Goal: Task Accomplishment & Management: Use online tool/utility

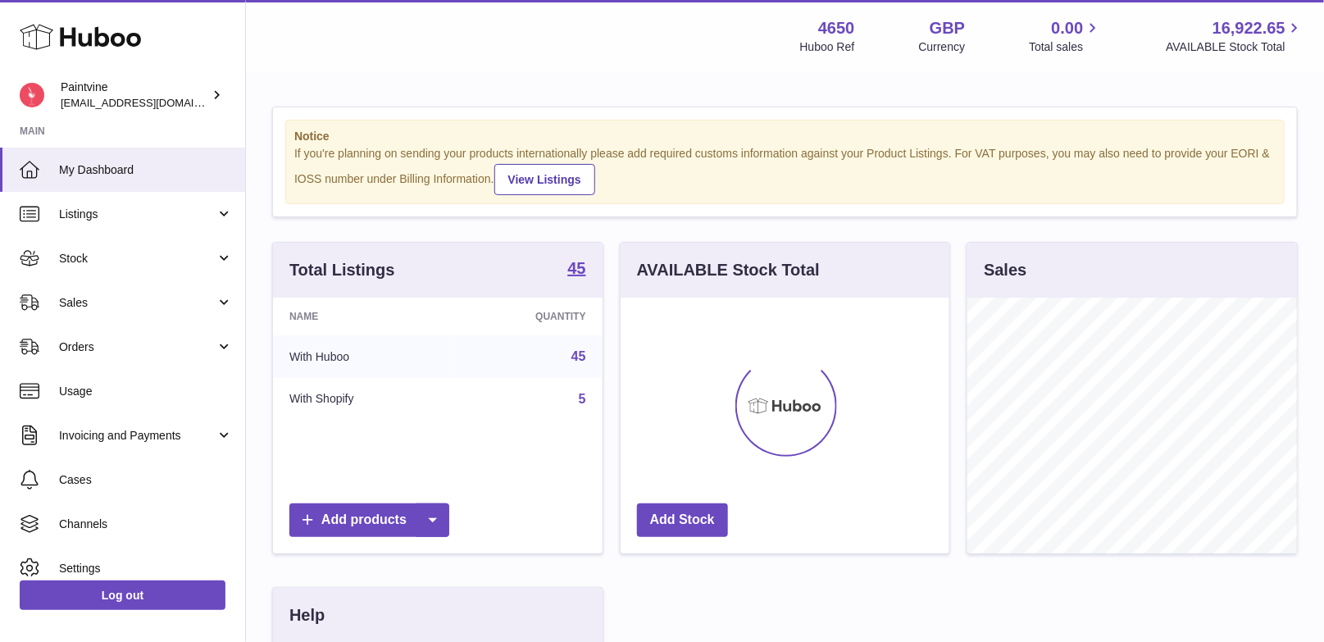
scroll to position [255, 330]
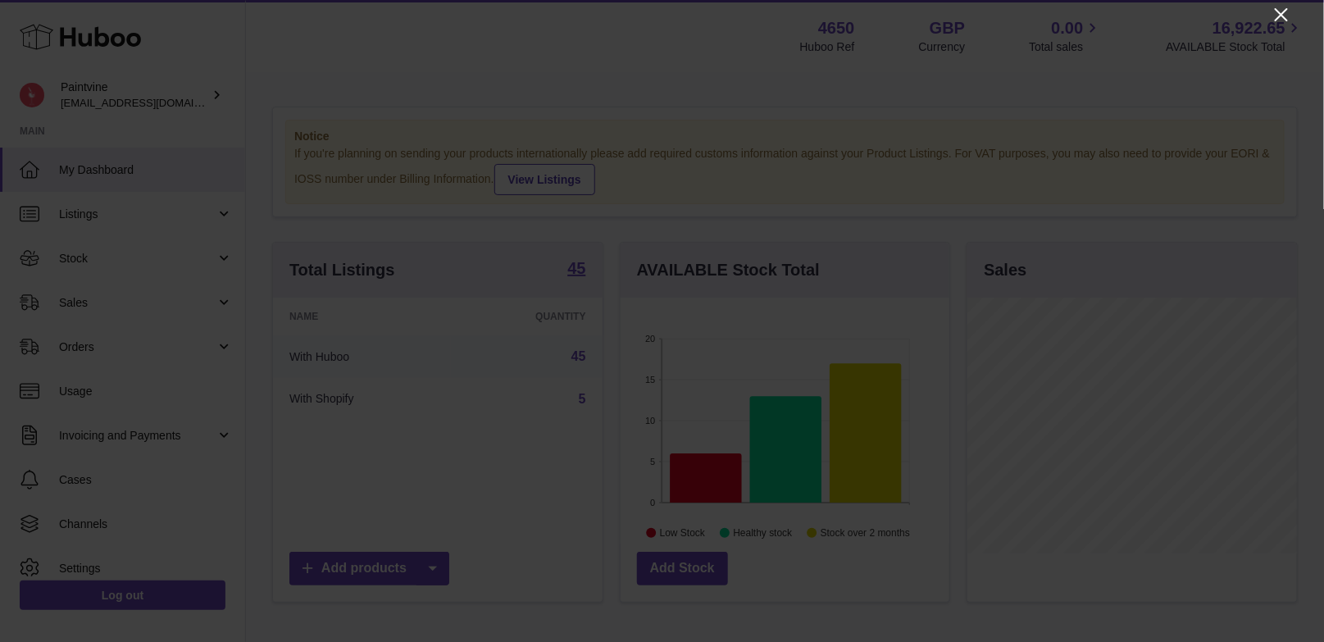
click at [1284, 20] on icon "Close" at bounding box center [1282, 15] width 20 height 20
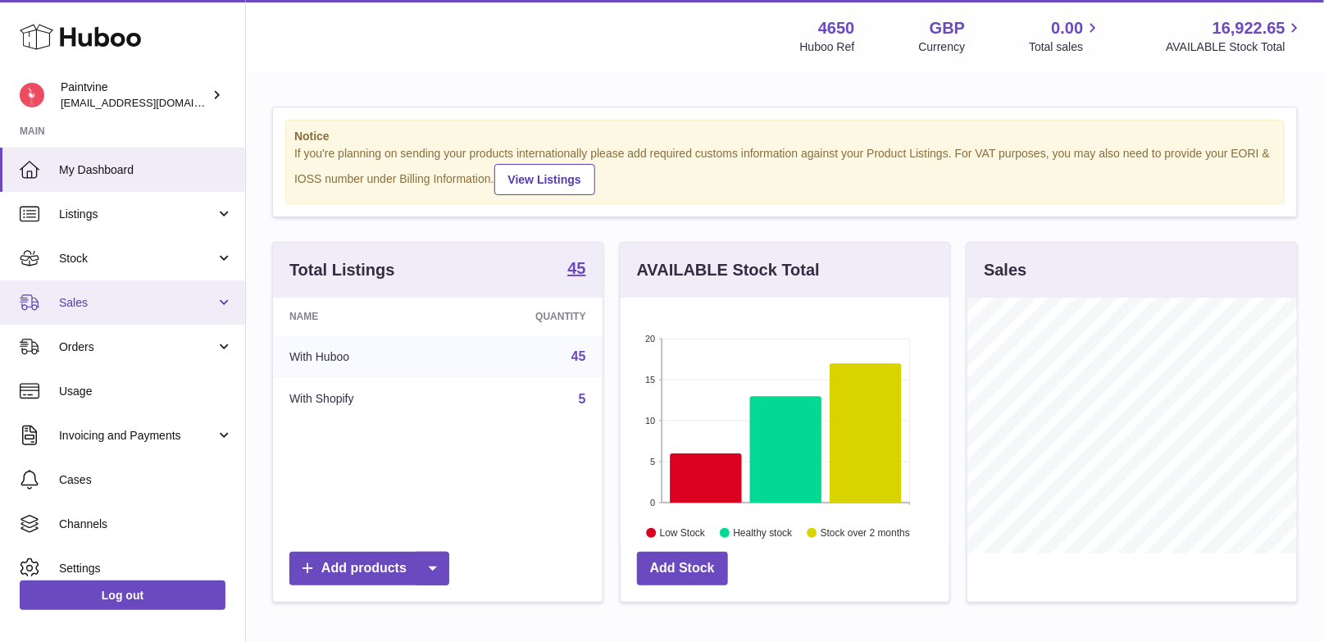
click at [101, 313] on link "Sales" at bounding box center [122, 302] width 245 height 44
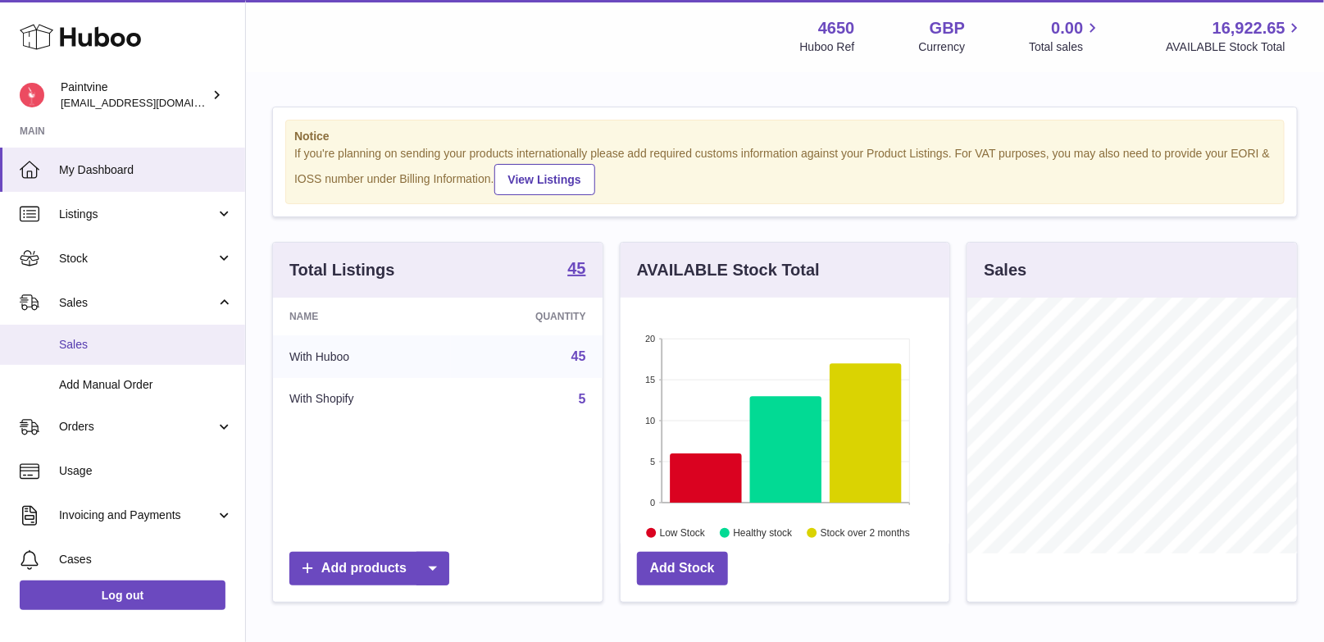
click at [105, 335] on link "Sales" at bounding box center [122, 345] width 245 height 40
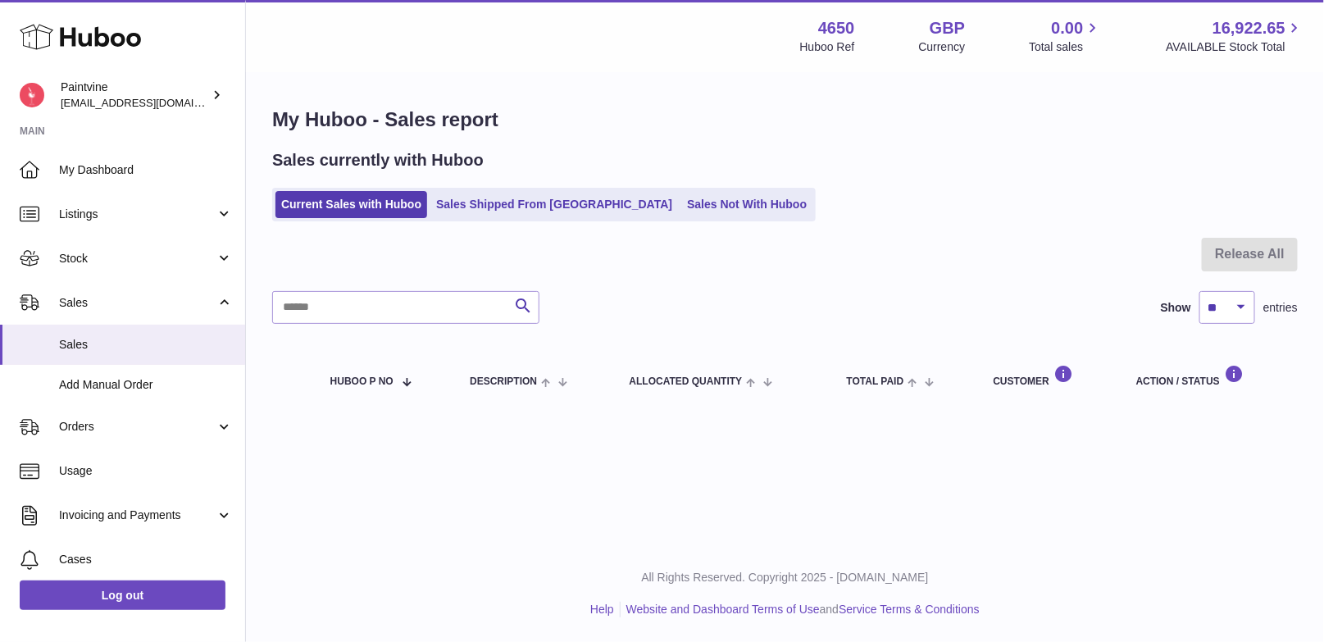
click at [528, 189] on ul "Current Sales with Huboo Sales Shipped From Huboo Sales Not With Huboo" at bounding box center [544, 205] width 544 height 34
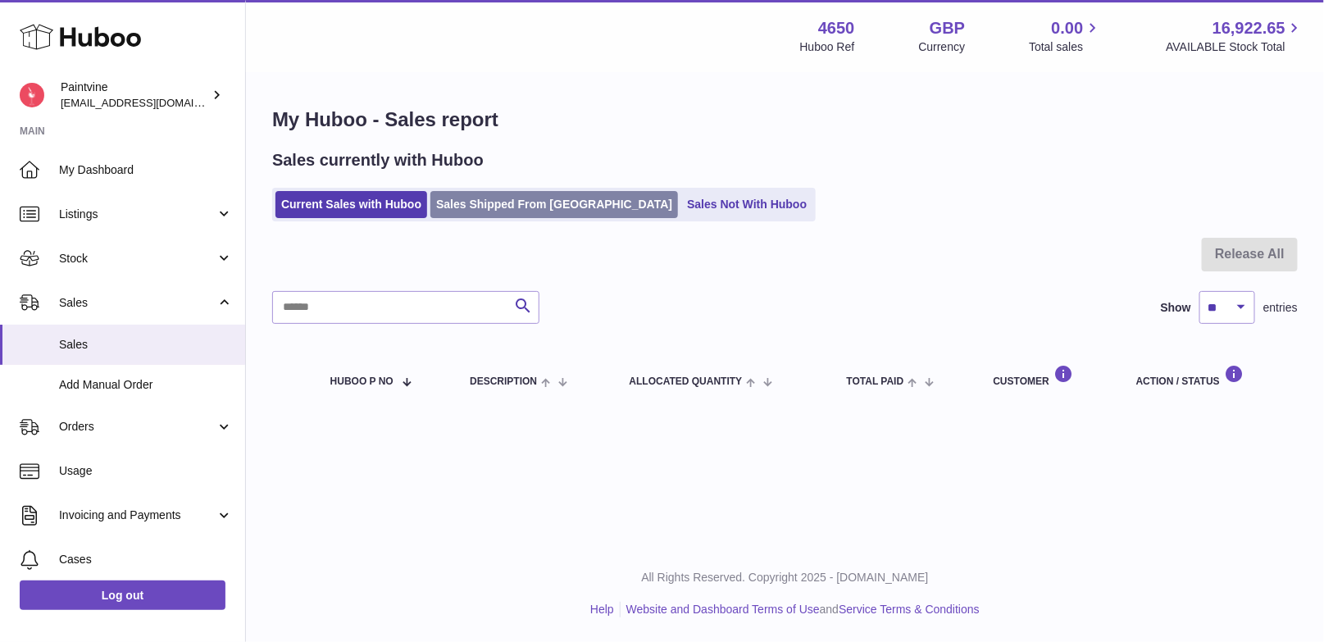
click at [524, 211] on link "Sales Shipped From Huboo" at bounding box center [554, 204] width 248 height 27
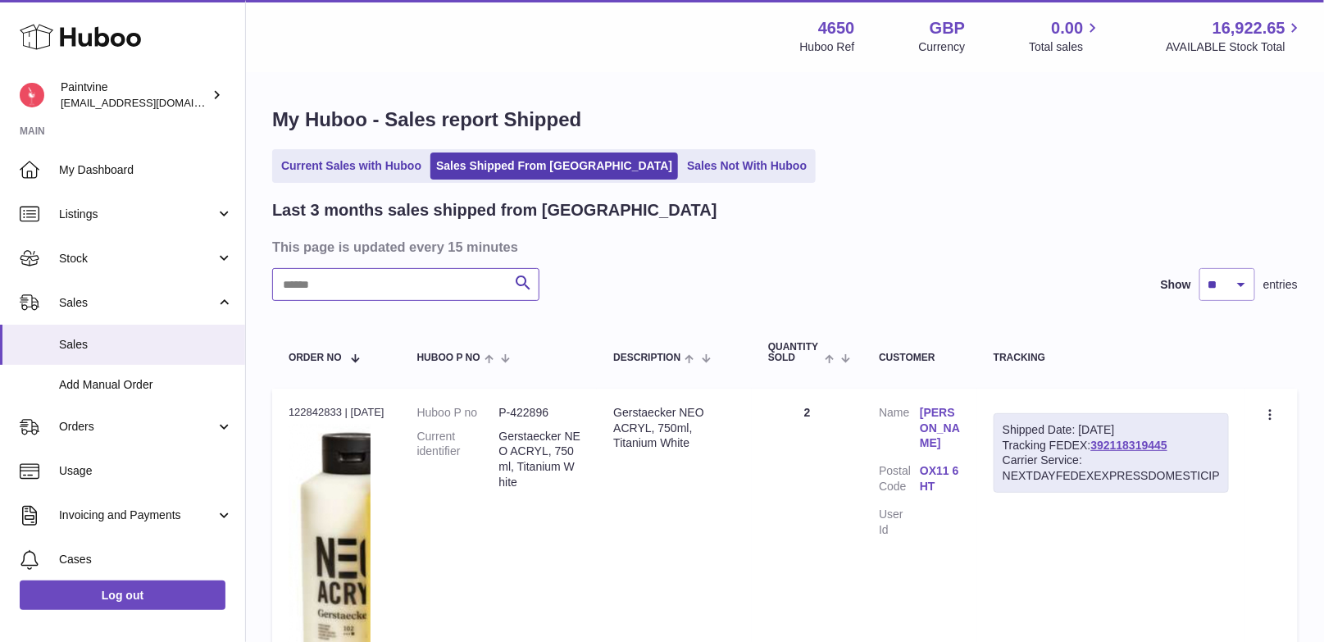
click at [448, 295] on input "text" at bounding box center [405, 284] width 267 height 33
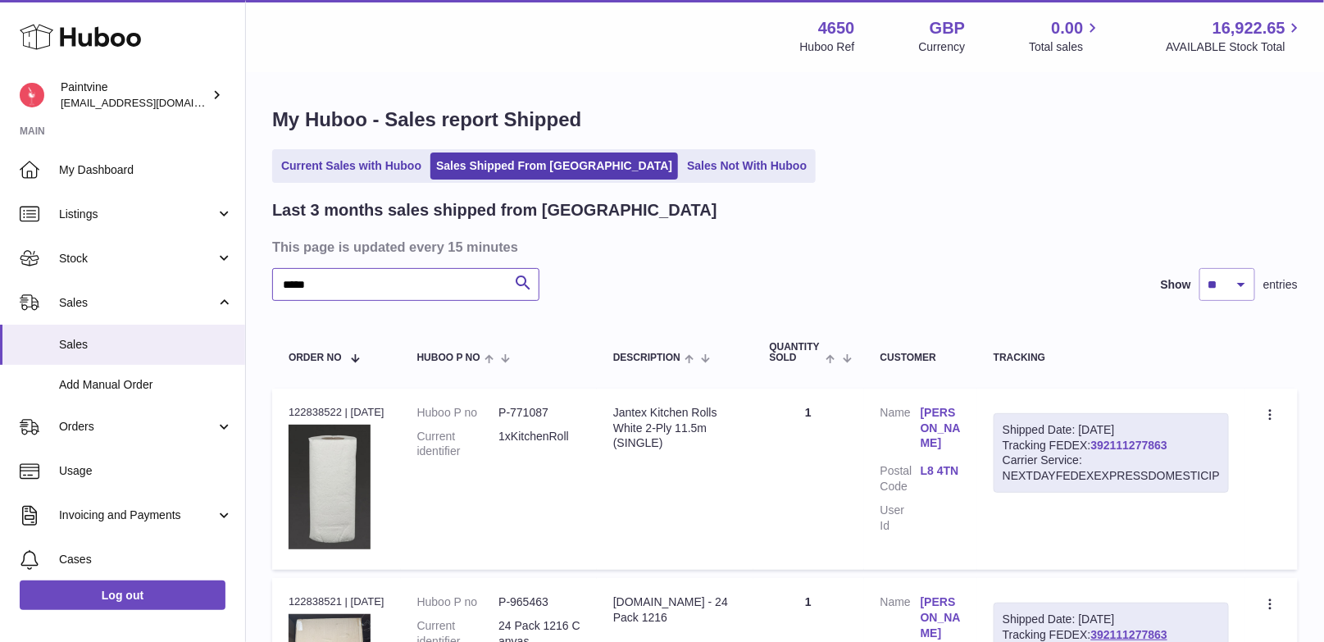
type input "*****"
click at [1124, 447] on link "392111277863" at bounding box center [1129, 445] width 76 height 13
click at [114, 397] on link "Add Manual Order" at bounding box center [122, 385] width 245 height 40
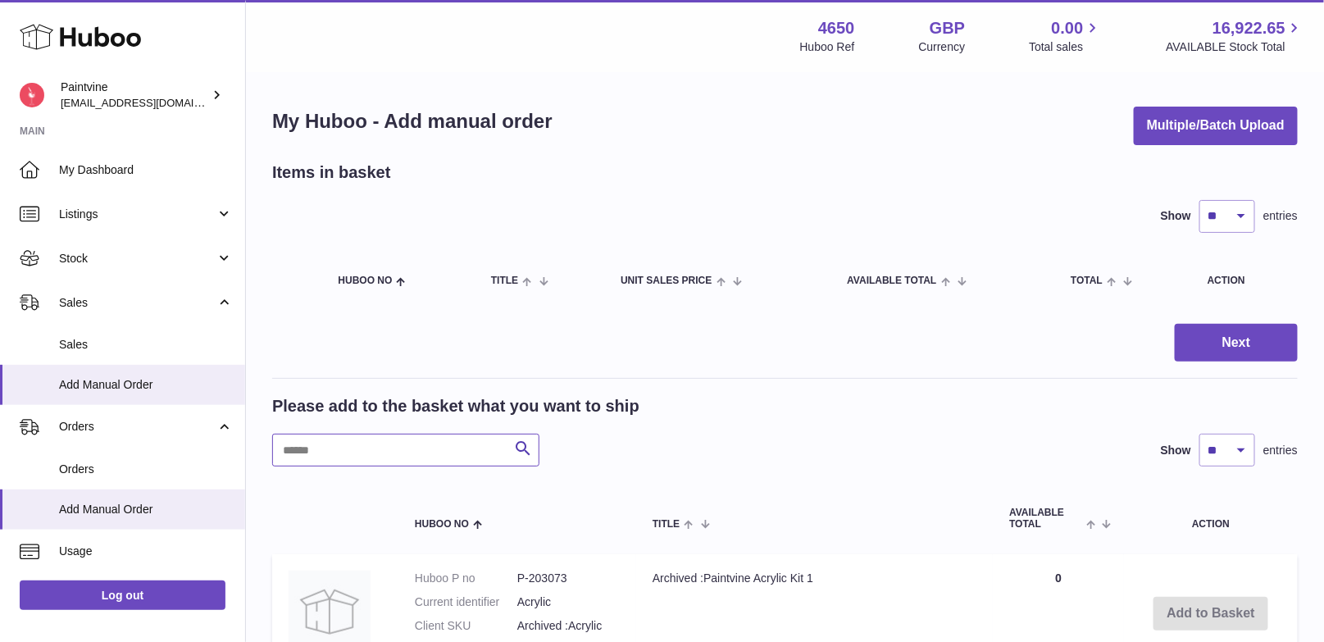
click at [335, 461] on input "text" at bounding box center [405, 450] width 267 height 33
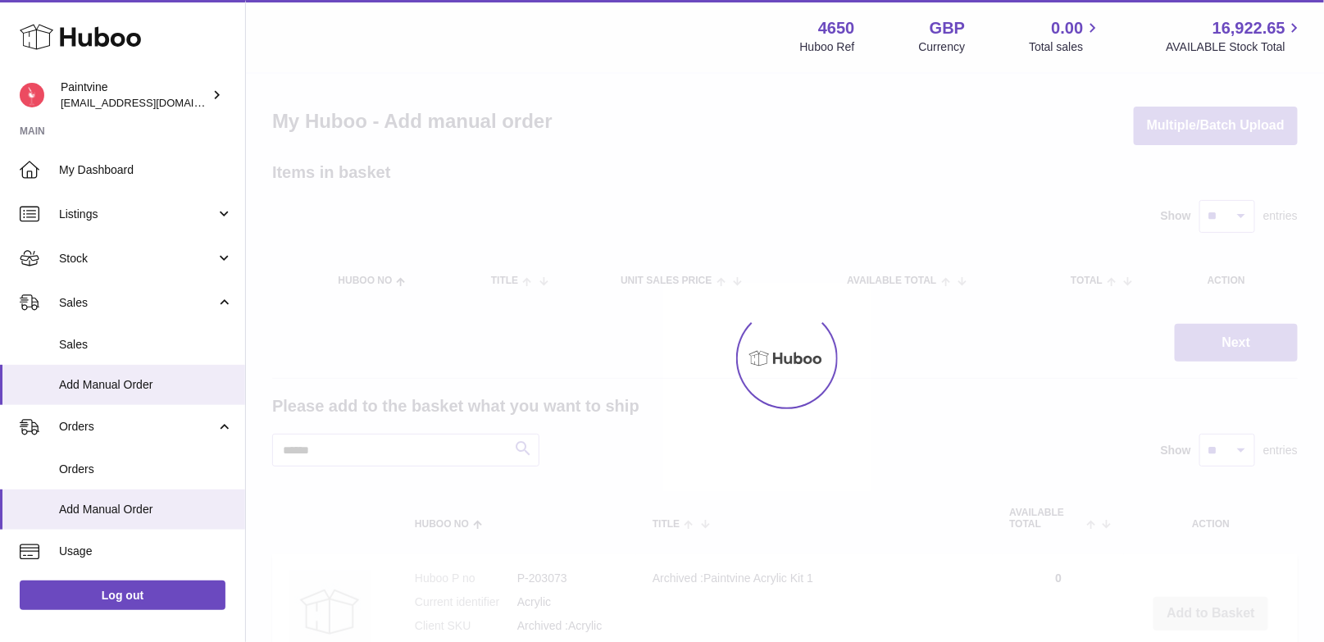
click at [336, 453] on div at bounding box center [785, 358] width 1078 height 568
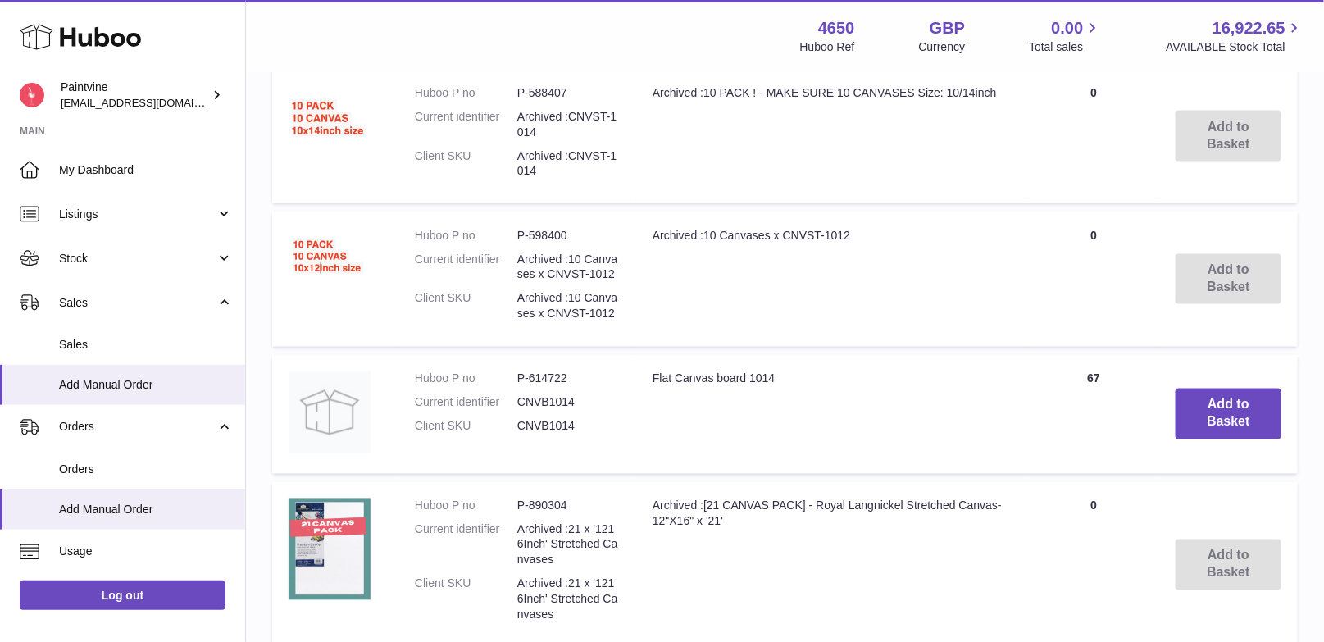
scroll to position [1252, 0]
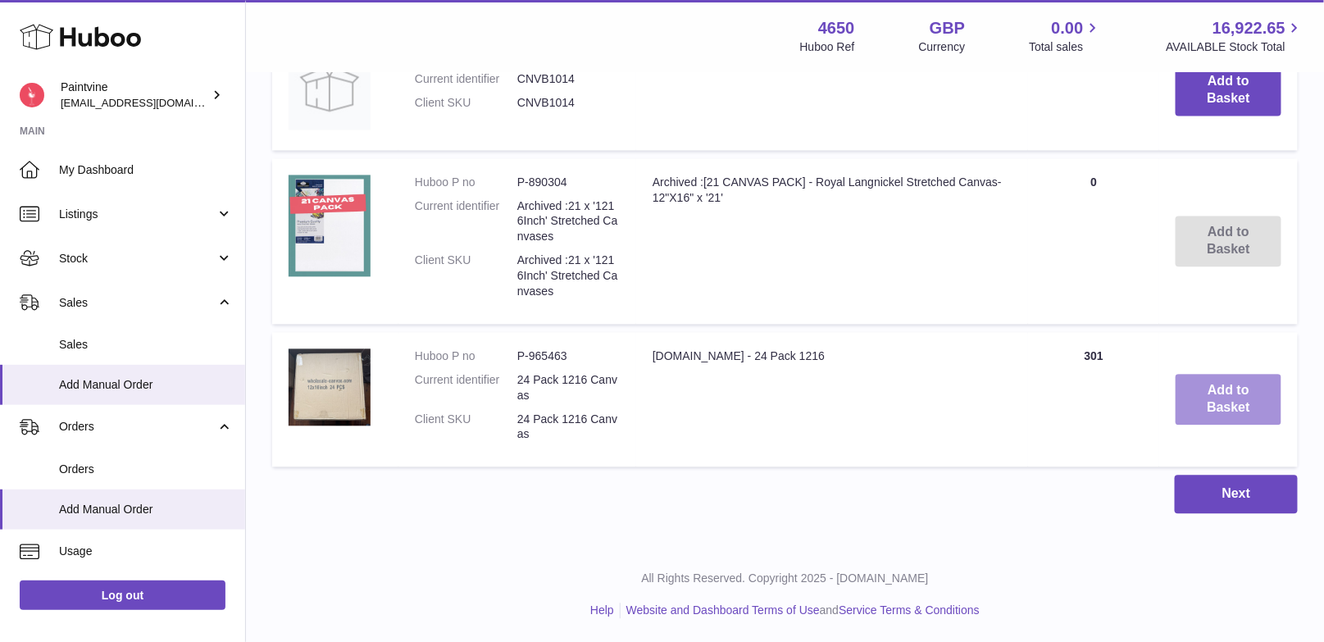
click at [1250, 405] on button "Add to Basket" at bounding box center [1229, 399] width 106 height 51
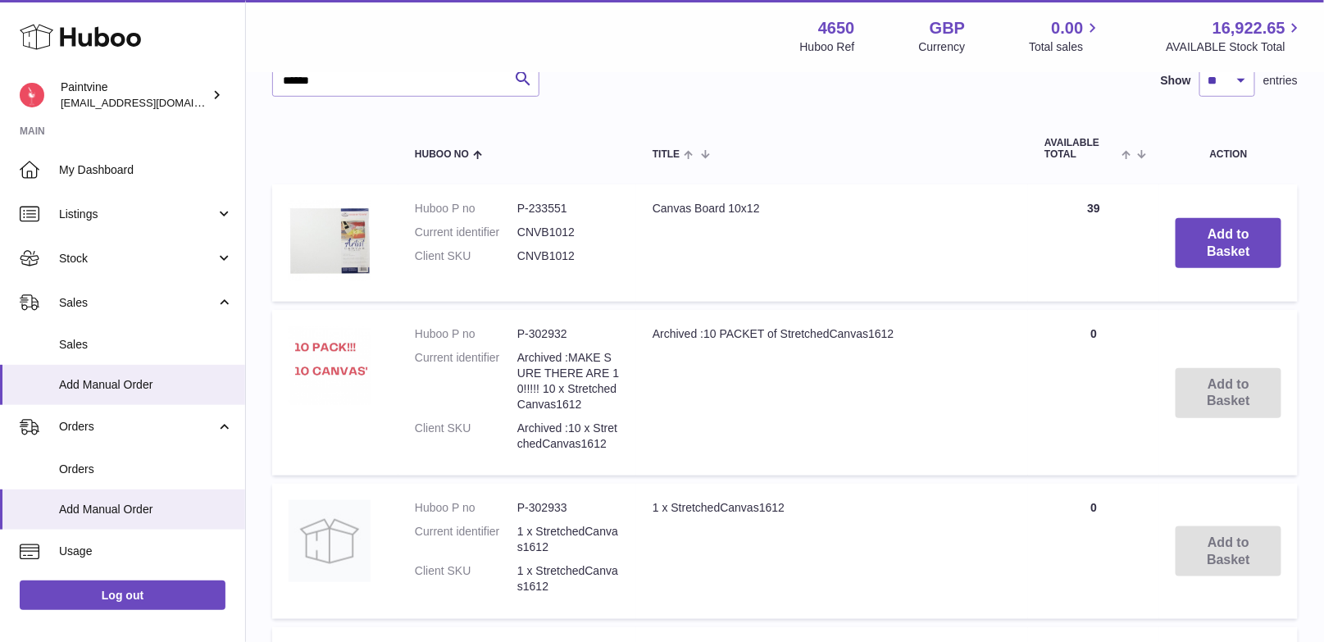
scroll to position [340, 0]
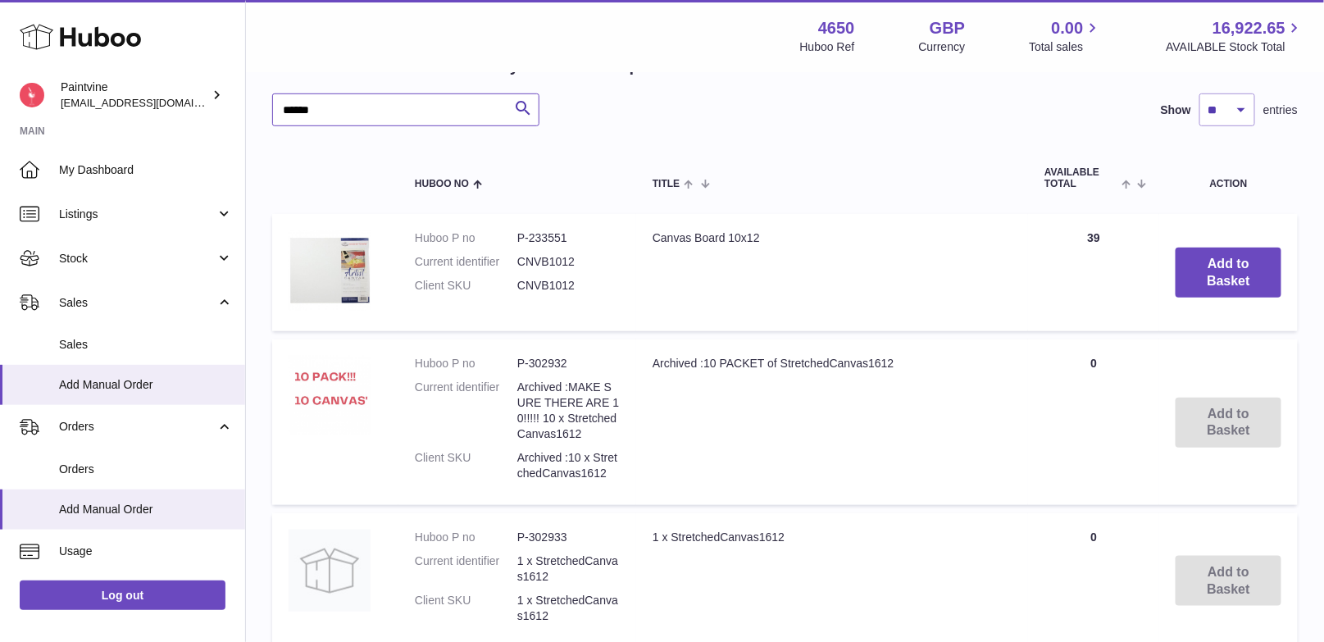
click at [417, 103] on input "******" at bounding box center [405, 109] width 267 height 33
type input "*****"
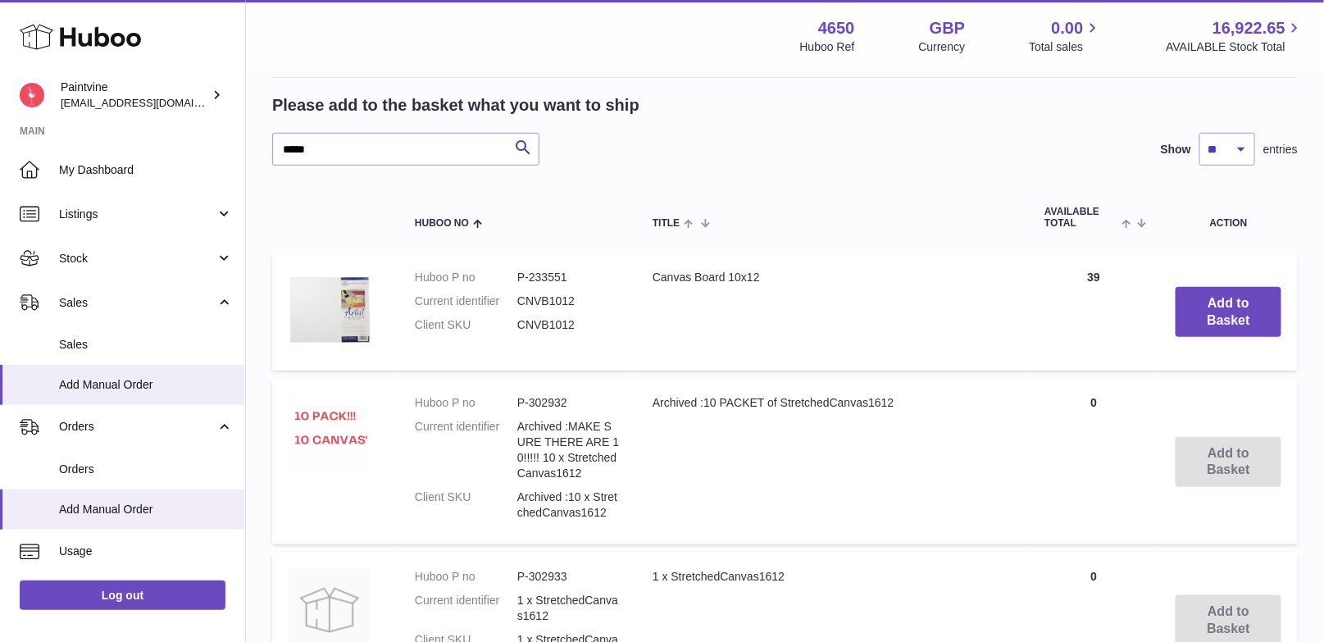
scroll to position [499, 0]
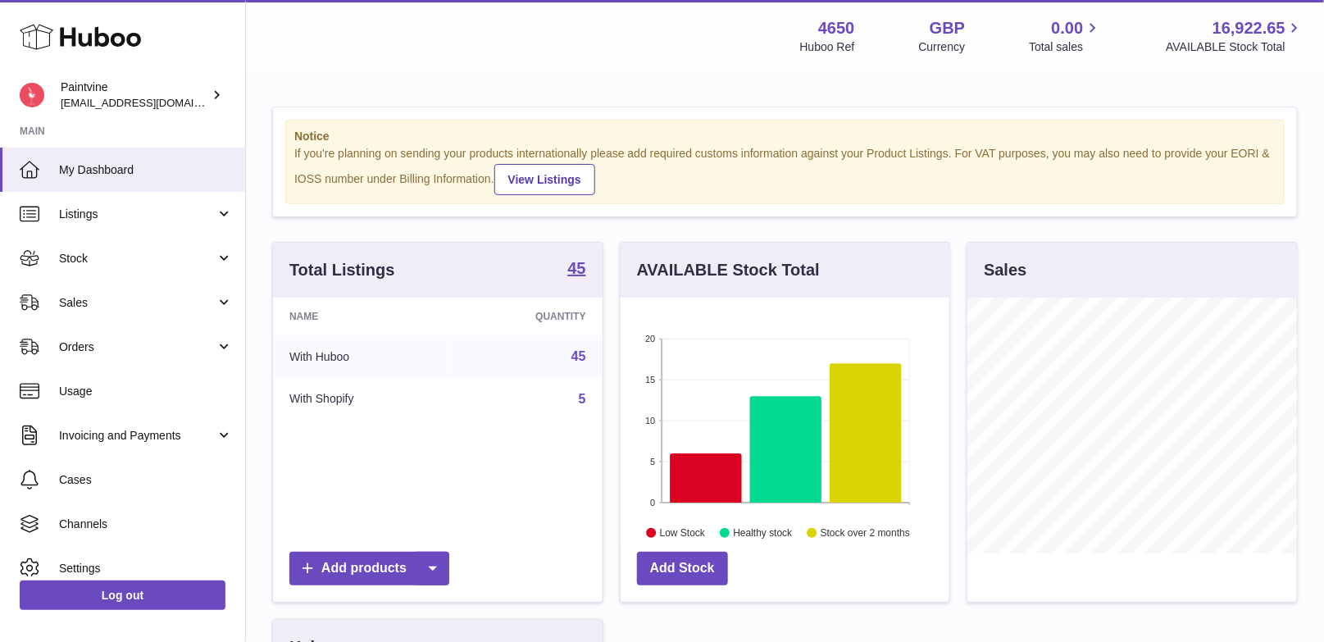
scroll to position [255, 330]
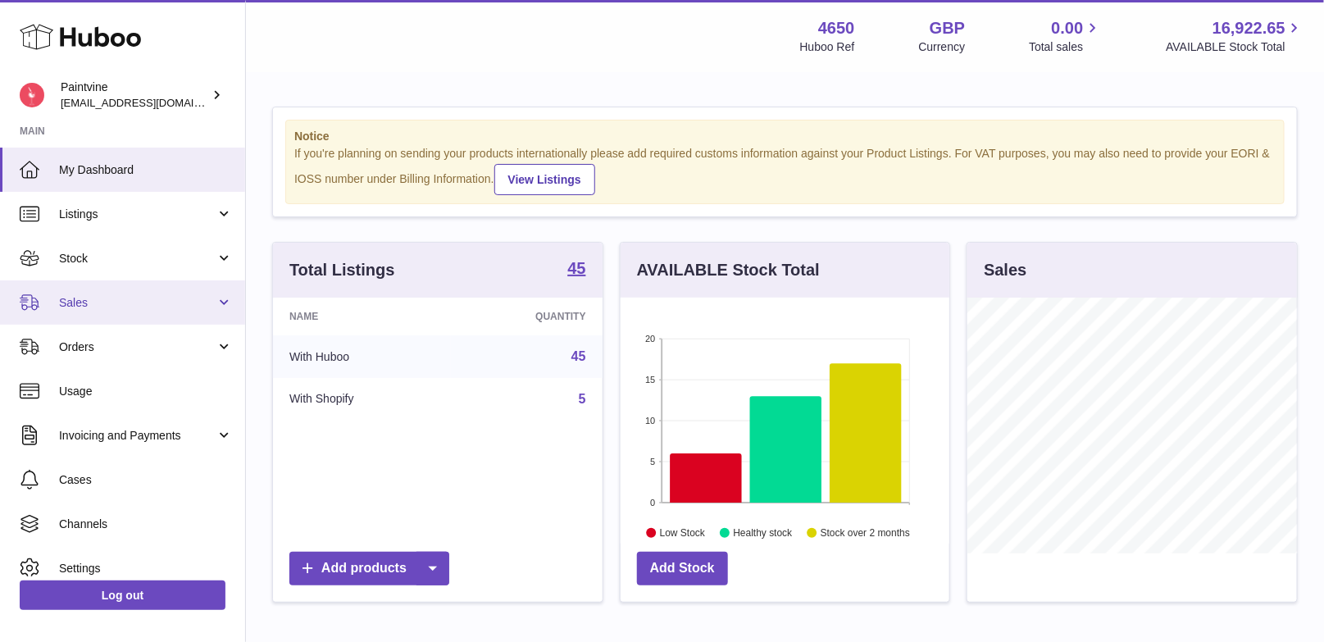
click at [116, 313] on link "Sales" at bounding box center [122, 302] width 245 height 44
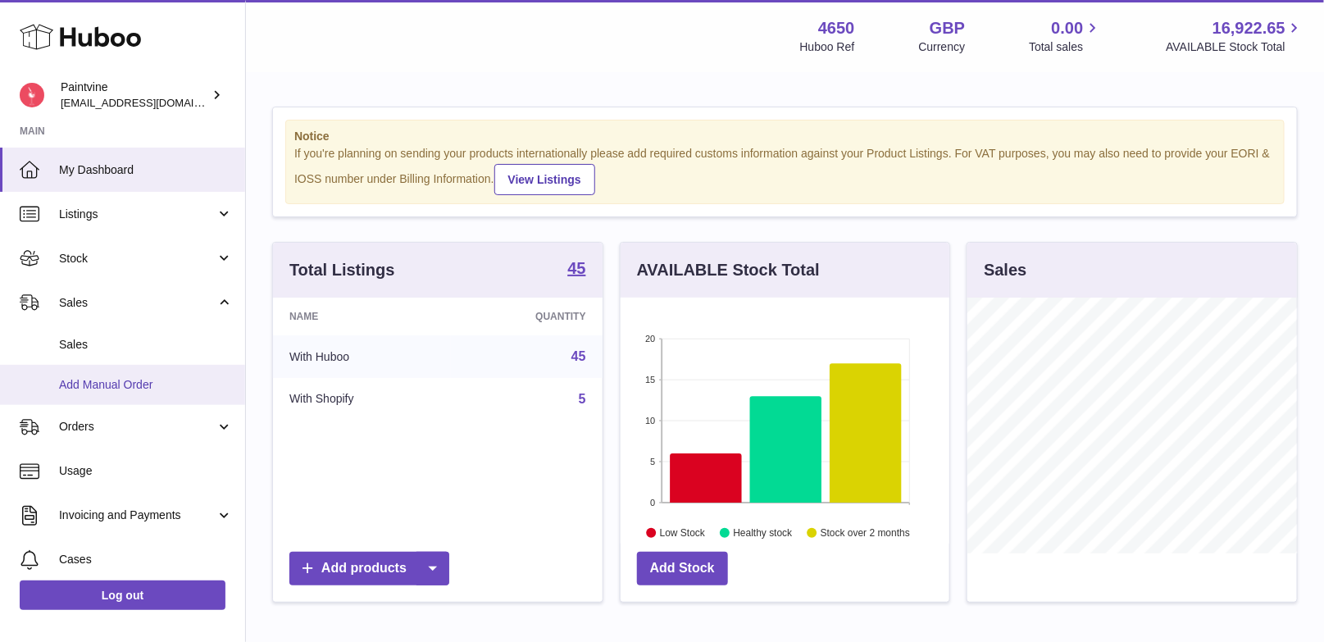
click at [125, 380] on span "Add Manual Order" at bounding box center [146, 385] width 174 height 16
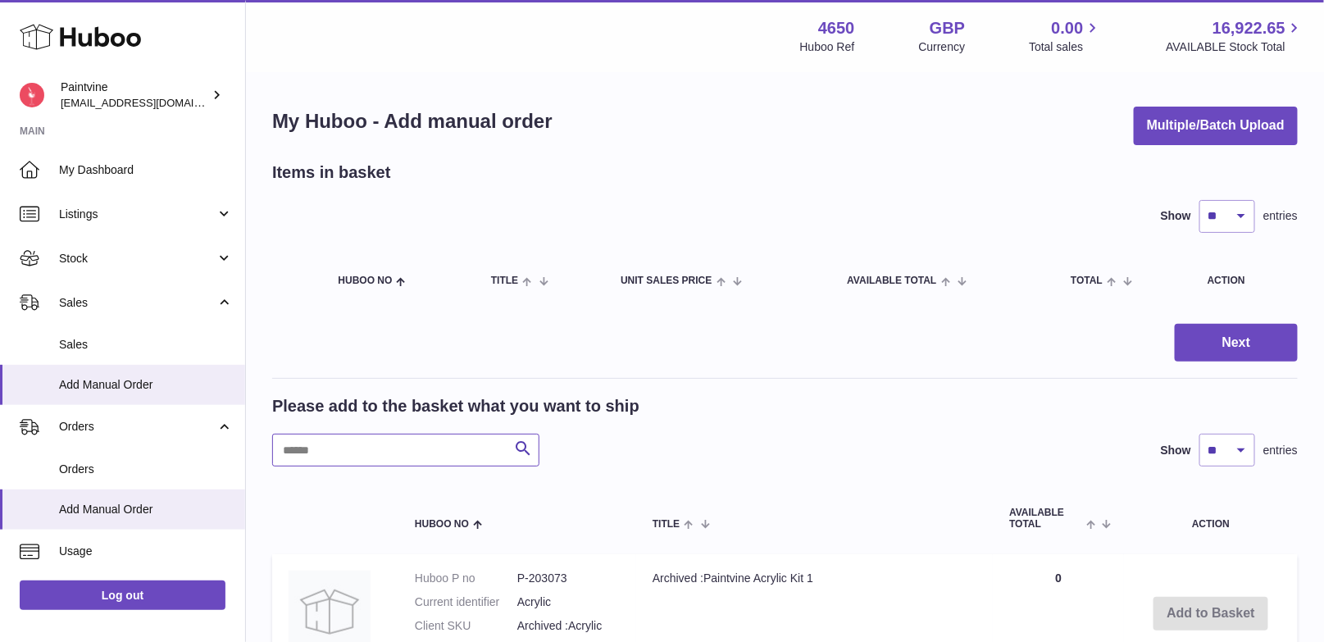
click at [395, 444] on input "text" at bounding box center [405, 450] width 267 height 33
type input "******"
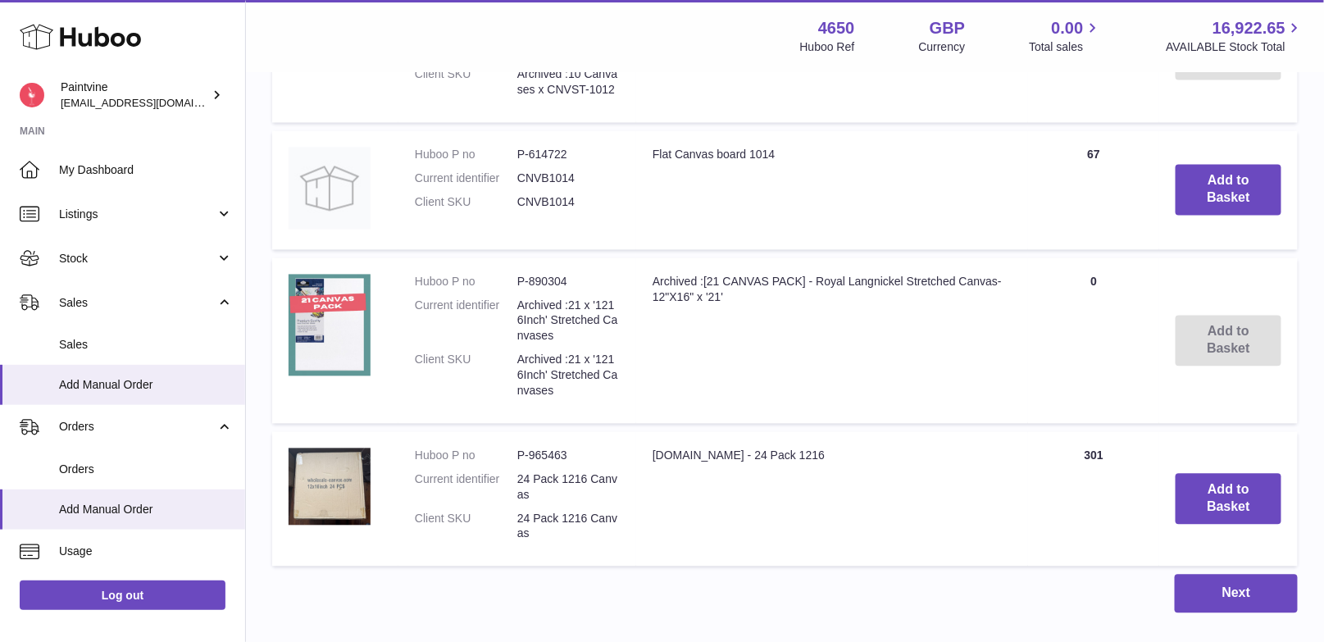
scroll to position [1252, 0]
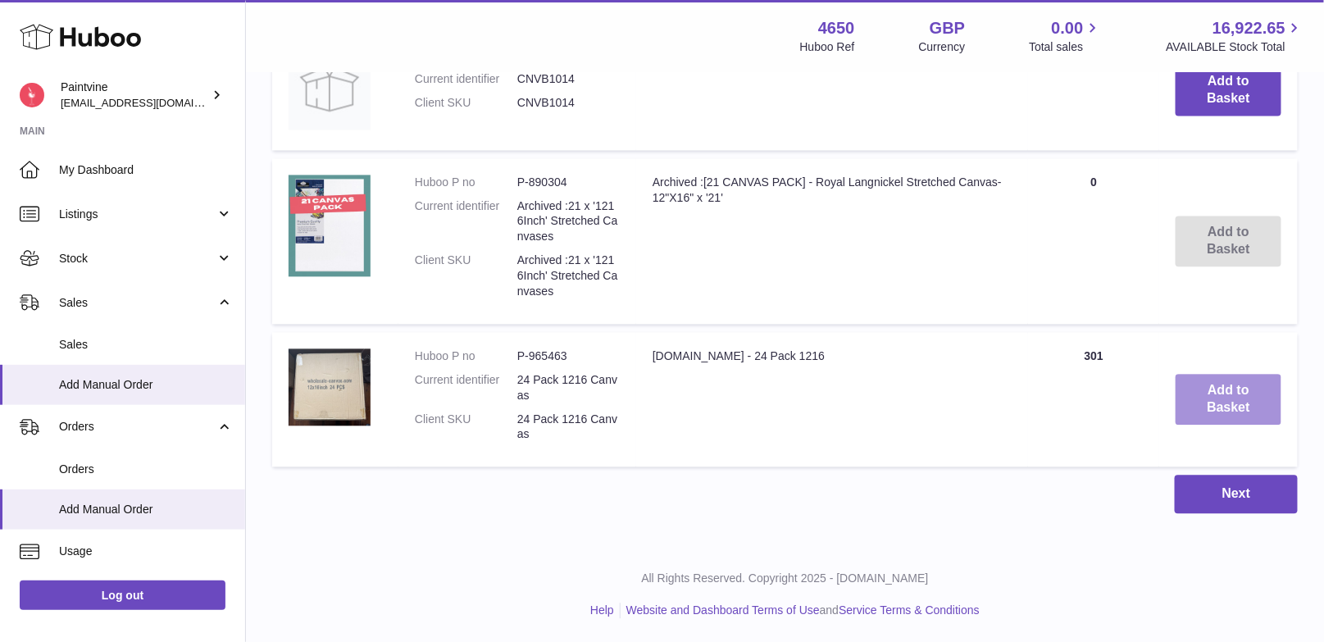
click at [1208, 399] on button "Add to Basket" at bounding box center [1229, 399] width 106 height 51
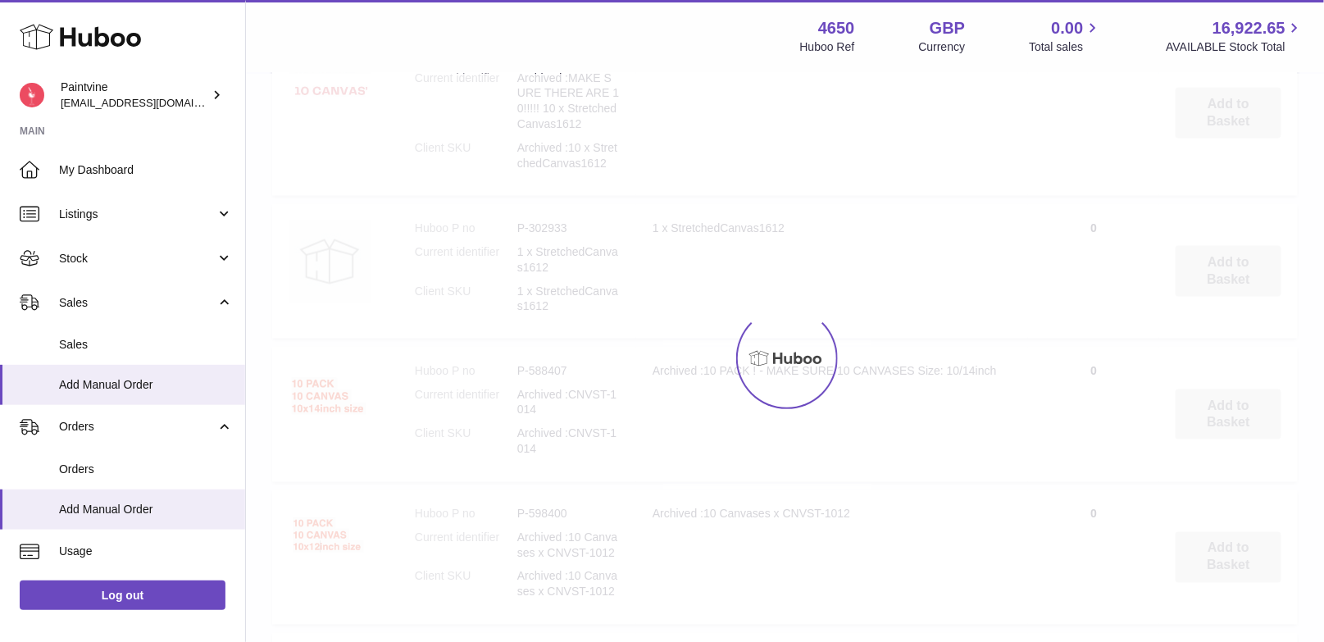
type input "*"
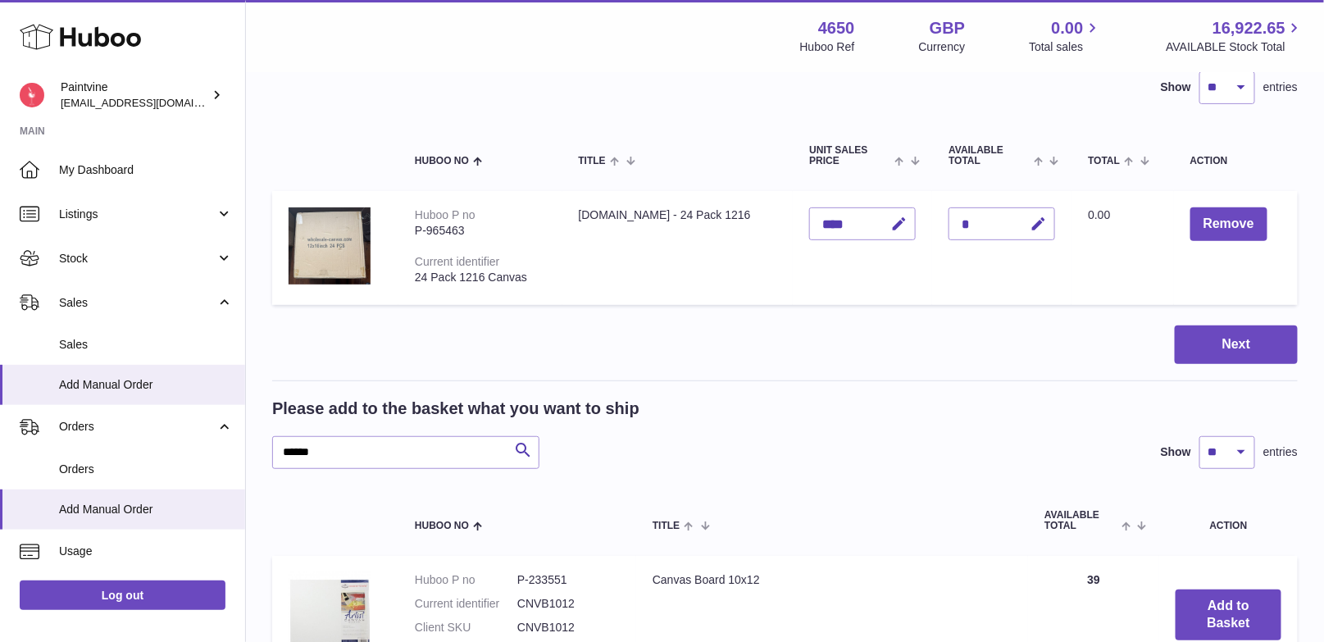
scroll to position [112, 0]
